Goal: Task Accomplishment & Management: Use online tool/utility

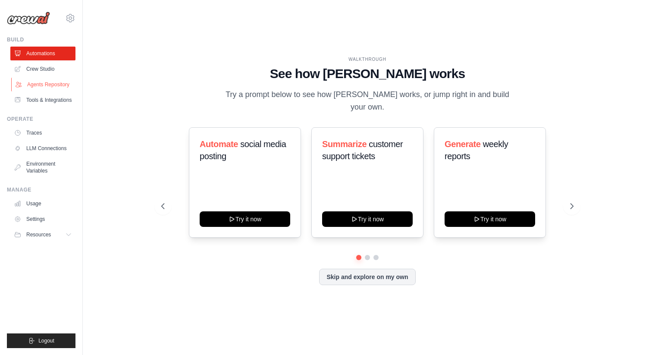
click at [62, 83] on link "Agents Repository" at bounding box center [43, 85] width 65 height 14
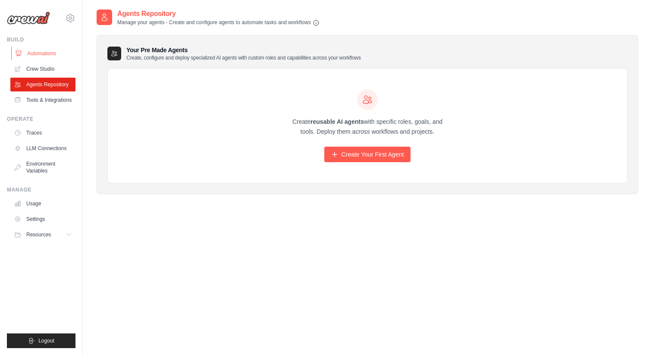
click at [42, 56] on link "Automations" at bounding box center [43, 54] width 65 height 14
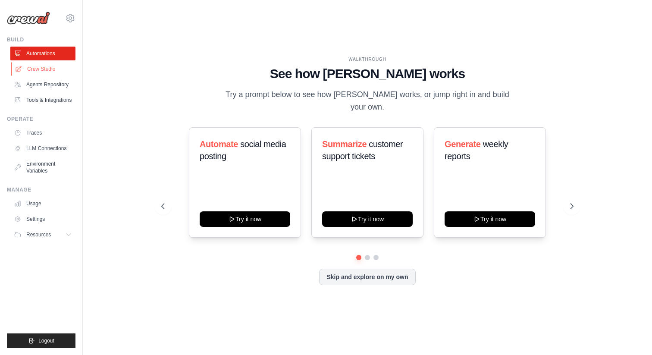
click at [40, 66] on link "Crew Studio" at bounding box center [43, 69] width 65 height 14
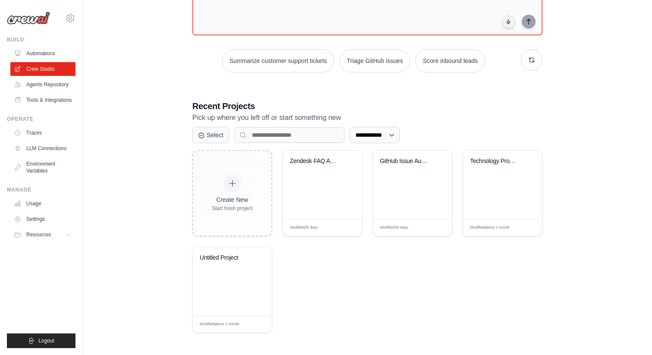
scroll to position [89, 0]
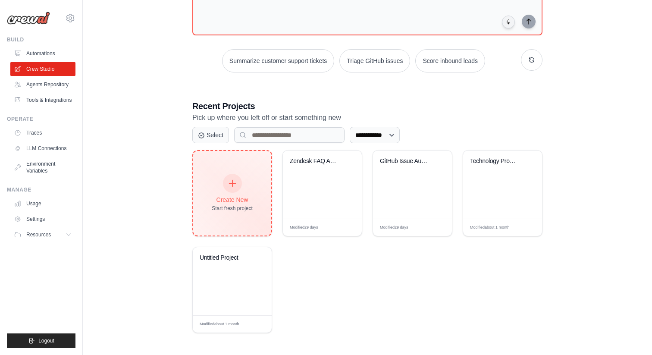
click at [205, 184] on div "Create New Start fresh project" at bounding box center [232, 193] width 78 height 84
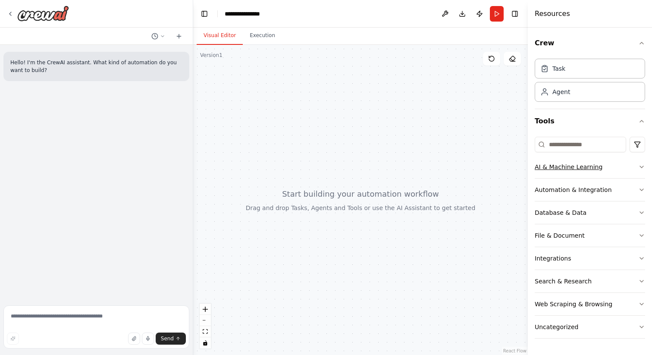
click at [632, 169] on button "AI & Machine Learning" at bounding box center [590, 167] width 110 height 22
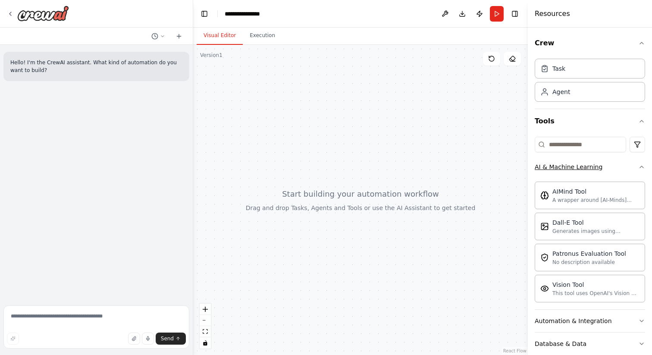
click at [633, 169] on button "AI & Machine Learning" at bounding box center [590, 167] width 110 height 22
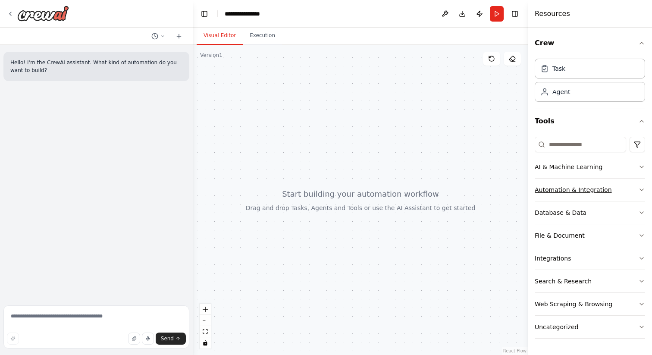
click at [618, 191] on button "Automation & Integration" at bounding box center [590, 189] width 110 height 22
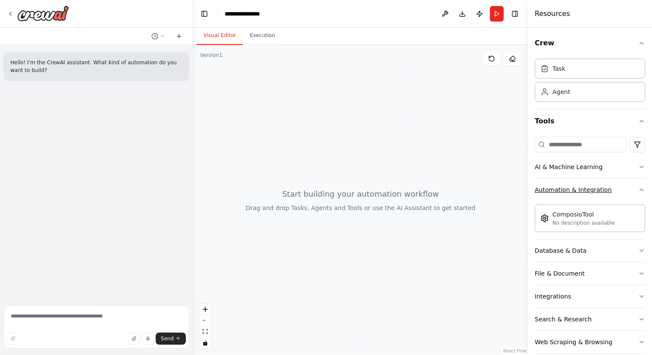
click at [622, 191] on button "Automation & Integration" at bounding box center [590, 189] width 110 height 22
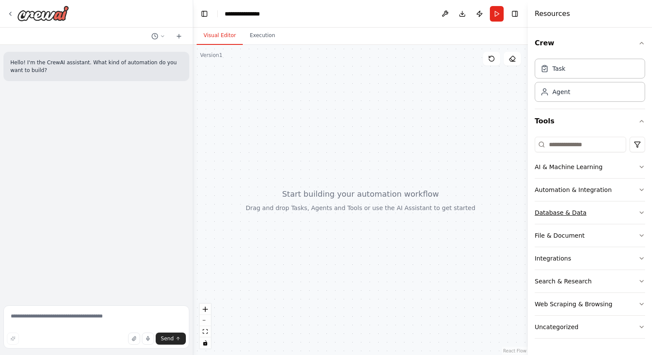
click at [618, 207] on button "Database & Data" at bounding box center [590, 212] width 110 height 22
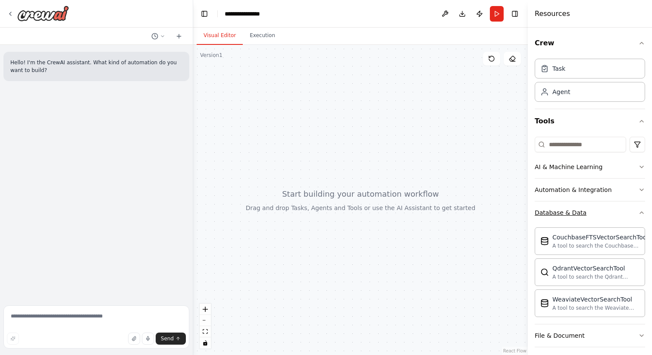
click at [620, 211] on button "Database & Data" at bounding box center [590, 212] width 110 height 22
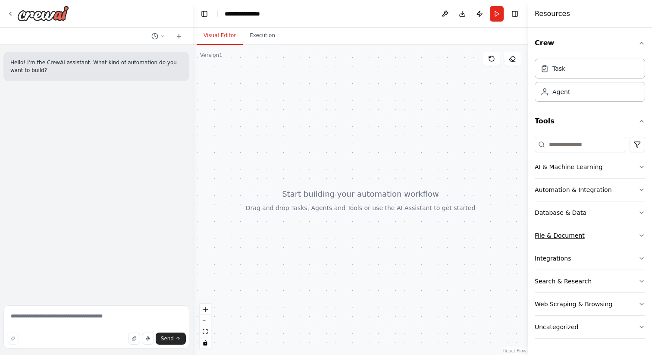
click at [617, 232] on button "File & Document" at bounding box center [590, 235] width 110 height 22
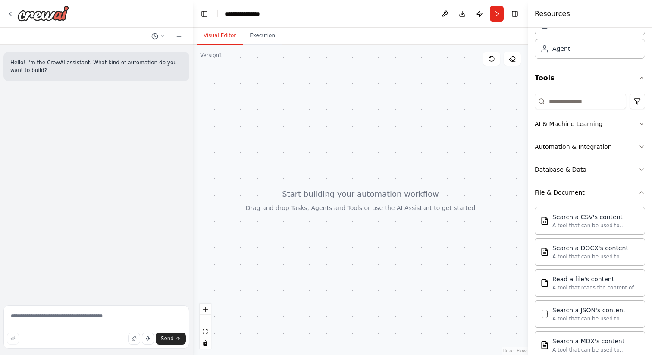
scroll to position [97, 0]
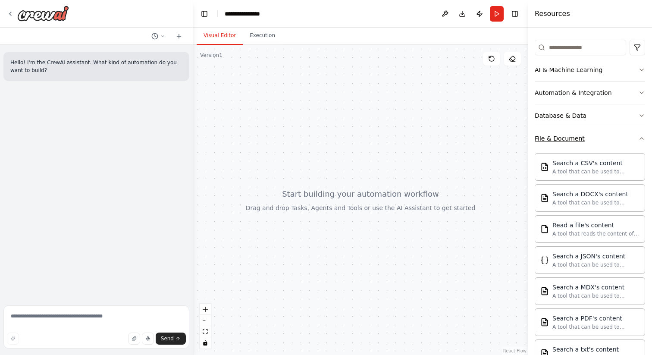
click at [613, 145] on button "File & Document" at bounding box center [590, 138] width 110 height 22
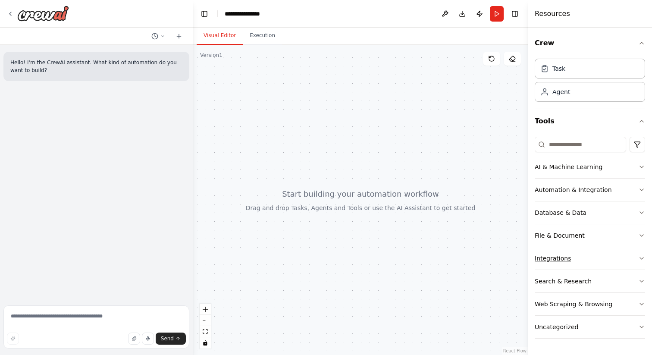
click at [594, 260] on button "Integrations" at bounding box center [590, 258] width 110 height 22
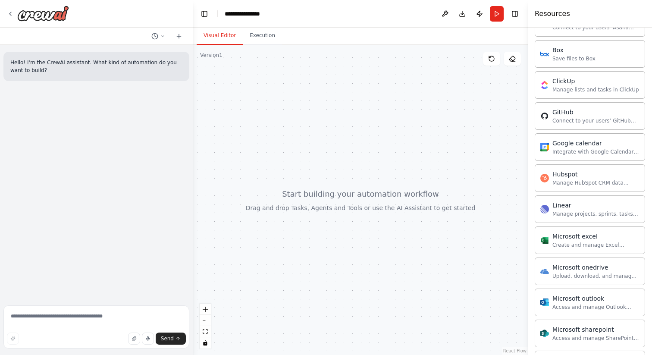
scroll to position [182, 0]
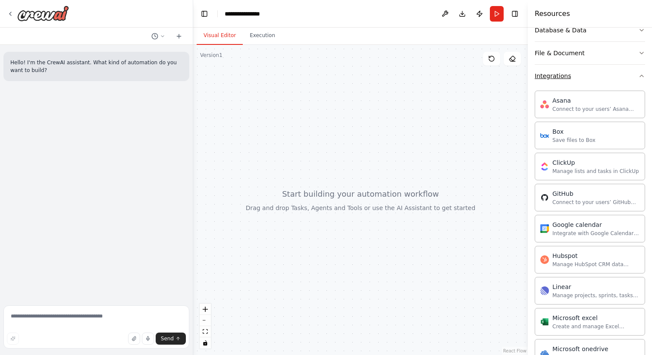
click at [607, 82] on button "Integrations" at bounding box center [590, 76] width 110 height 22
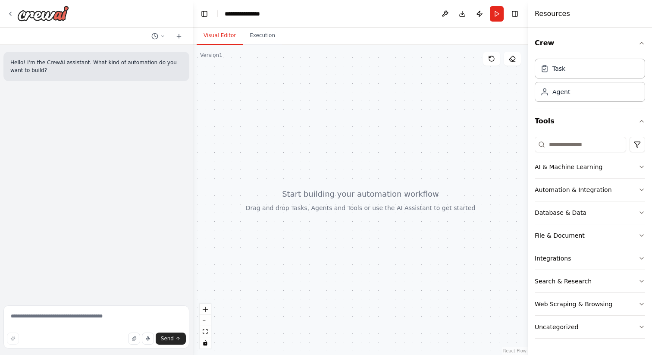
scroll to position [0, 0]
click at [608, 276] on button "Search & Research" at bounding box center [590, 281] width 110 height 22
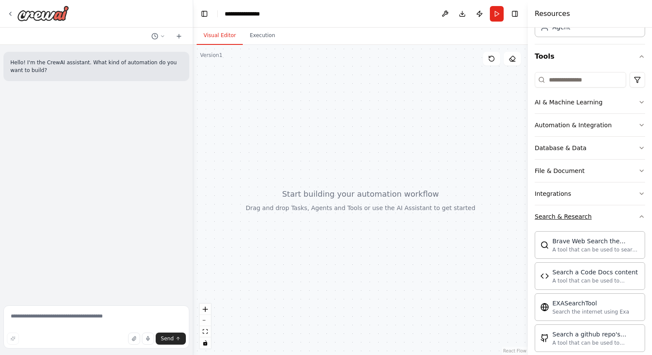
scroll to position [69, 0]
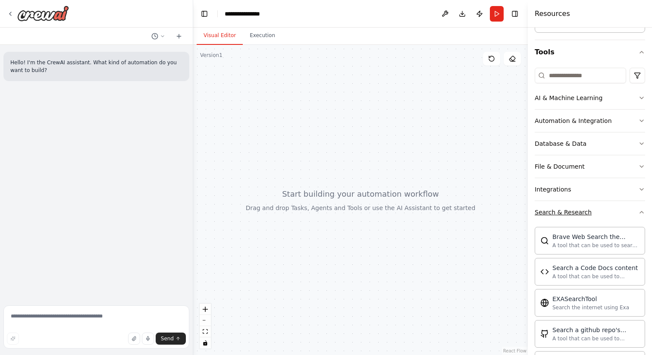
click at [643, 211] on icon "button" at bounding box center [641, 212] width 7 height 7
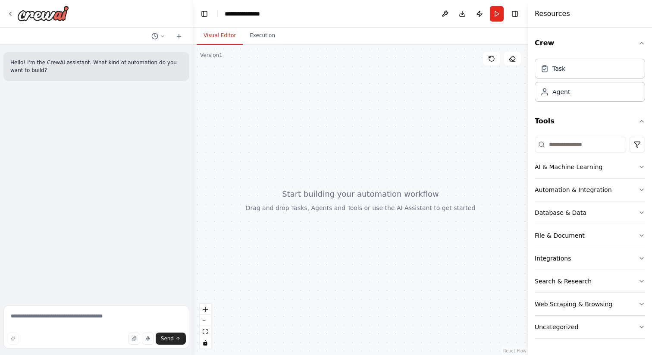
click at [626, 303] on button "Web Scraping & Browsing" at bounding box center [590, 304] width 110 height 22
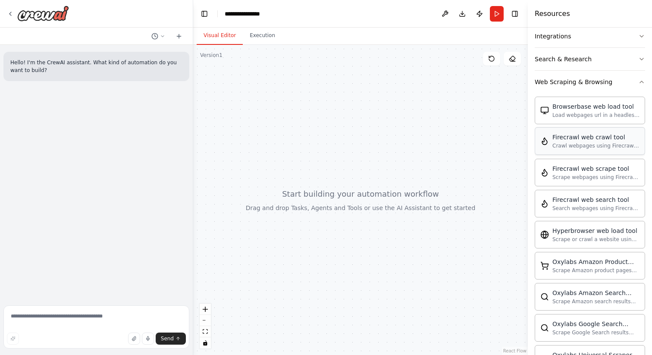
scroll to position [191, 0]
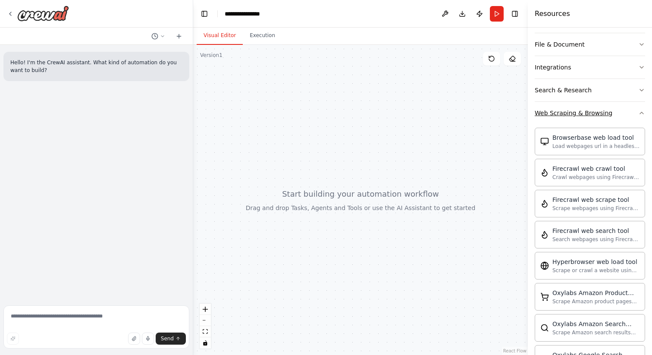
click at [638, 110] on icon "button" at bounding box center [641, 112] width 7 height 7
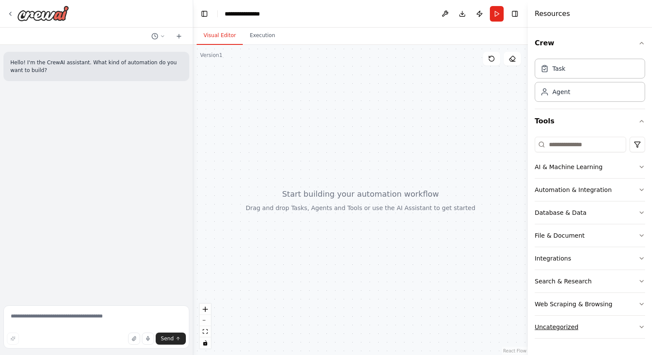
click at [584, 328] on button "Uncategorized" at bounding box center [590, 327] width 110 height 22
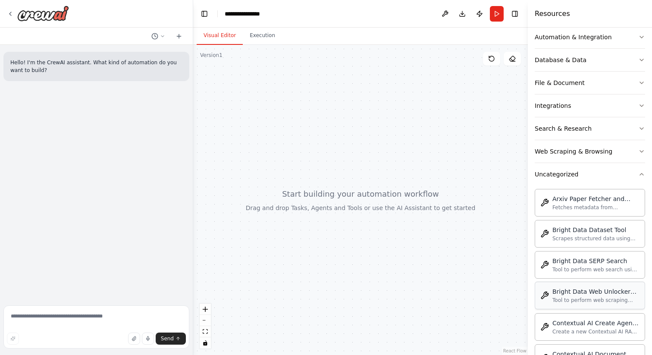
scroll to position [87, 0]
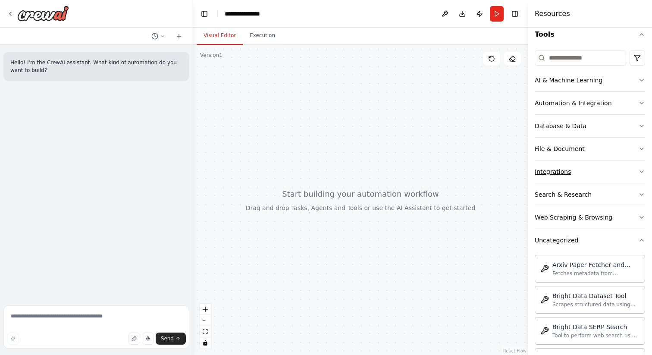
click at [616, 166] on button "Integrations" at bounding box center [590, 171] width 110 height 22
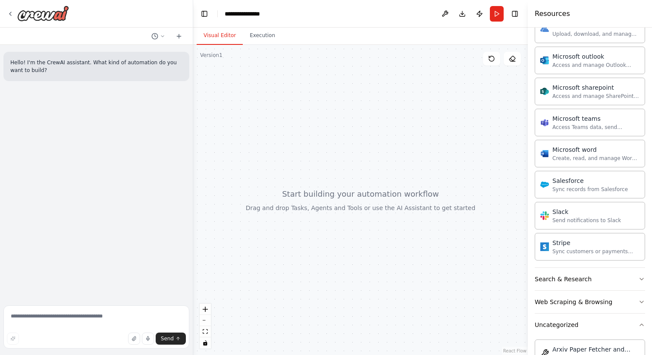
scroll to position [554, 0]
